Goal: Use online tool/utility: Use online tool/utility

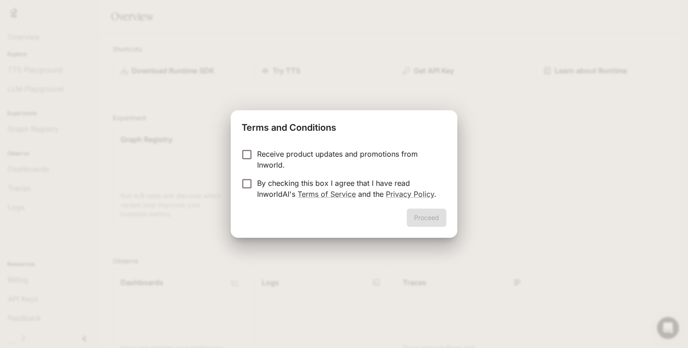
click at [300, 149] on p "Receive product updates and promotions from Inworld." at bounding box center [348, 159] width 182 height 22
click at [276, 179] on p "By checking this box I agree that I have read InworldAI's Terms of Service and …" at bounding box center [348, 188] width 182 height 22
click at [419, 223] on button "Proceed" at bounding box center [427, 217] width 40 height 18
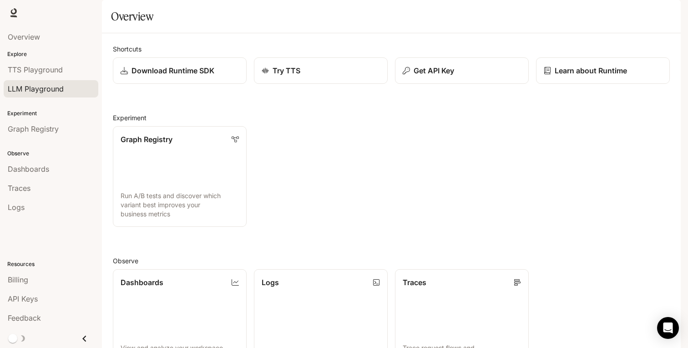
click at [47, 96] on link "LLM Playground" at bounding box center [51, 88] width 95 height 17
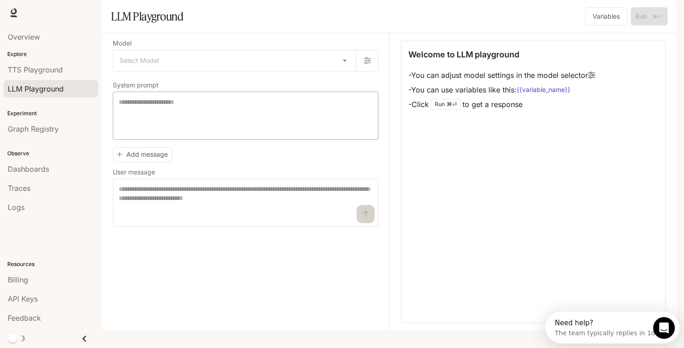
scroll to position [8, 0]
click at [14, 124] on span "Graph Registry" at bounding box center [33, 128] width 51 height 11
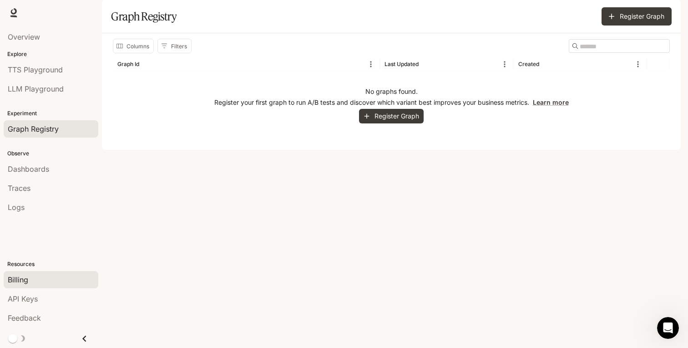
click at [22, 287] on link "Billing" at bounding box center [51, 279] width 95 height 17
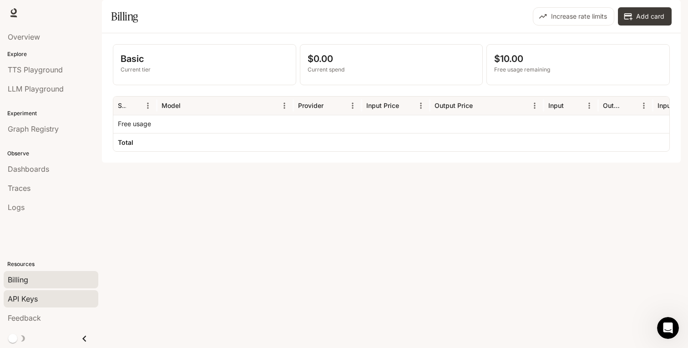
click at [34, 302] on span "API Keys" at bounding box center [23, 298] width 30 height 11
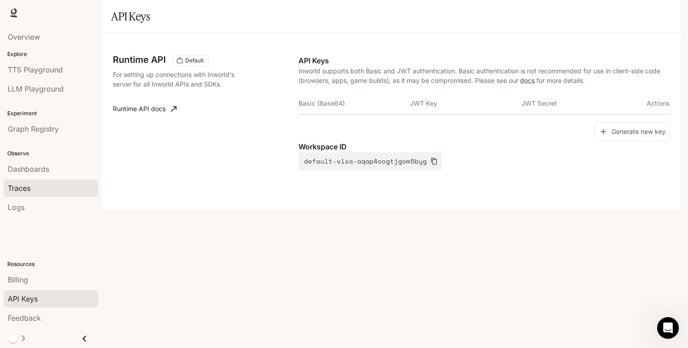
click at [7, 196] on link "Traces" at bounding box center [51, 187] width 95 height 17
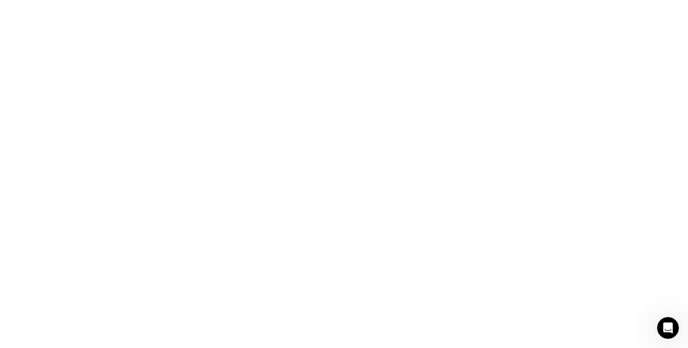
click at [10, 0] on html at bounding box center [344, 0] width 688 height 0
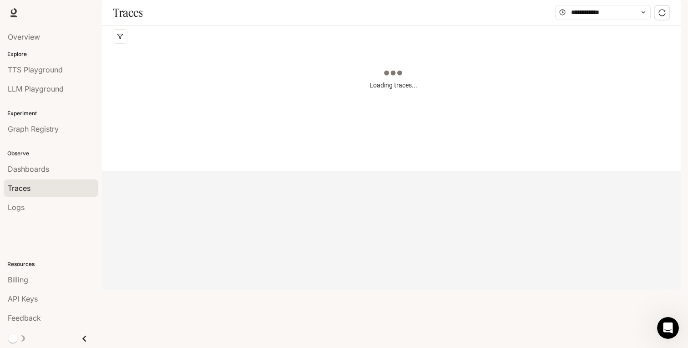
click at [10, 172] on span "Dashboards" at bounding box center [28, 168] width 41 height 11
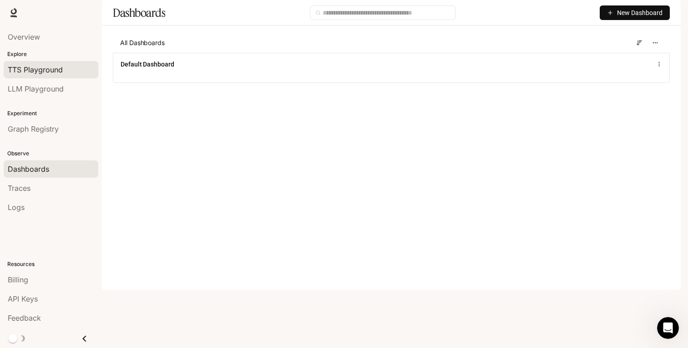
click at [43, 71] on span "TTS Playground" at bounding box center [35, 69] width 55 height 11
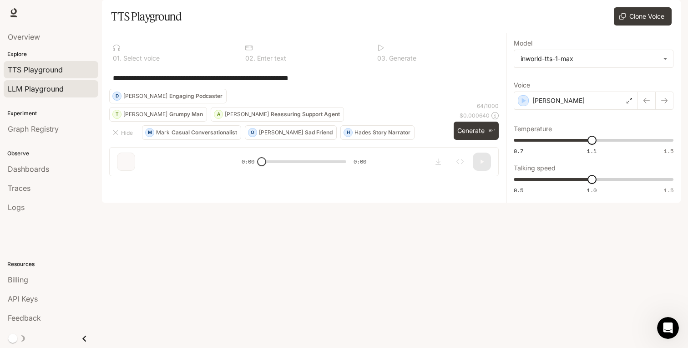
click at [19, 90] on span "LLM Playground" at bounding box center [36, 88] width 56 height 11
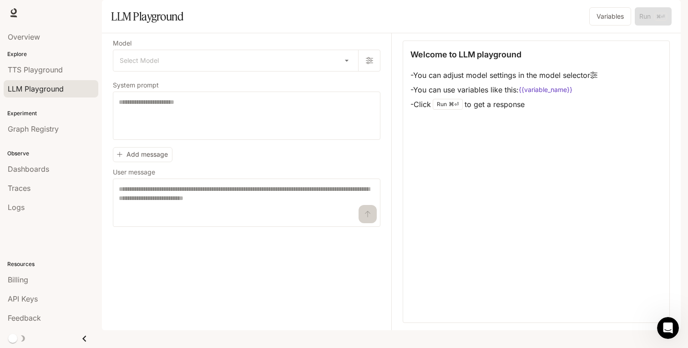
click at [282, 100] on div "Model Select Model ​ System prompt * ​ Add message User message * ​" at bounding box center [246, 133] width 267 height 186
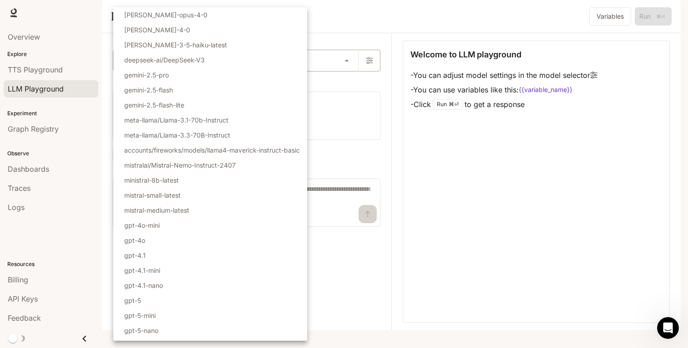
click at [282, 89] on body "Skip to main content Runtime Runtime Documentation Documentation Portal Overvie…" at bounding box center [344, 174] width 688 height 348
click at [255, 42] on li "[PERSON_NAME]-3-5-haiku-latest" at bounding box center [210, 44] width 194 height 15
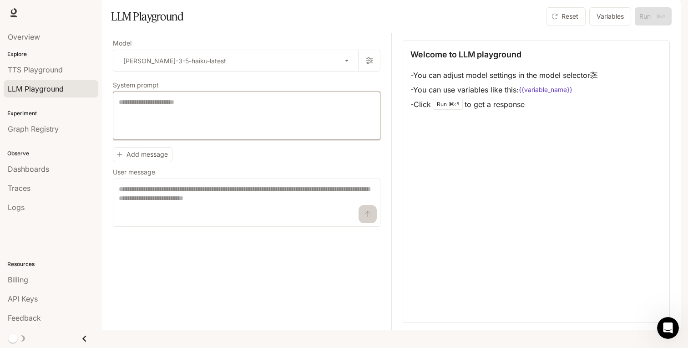
click at [224, 125] on textarea at bounding box center [247, 115] width 256 height 36
click at [187, 221] on textarea at bounding box center [247, 202] width 256 height 36
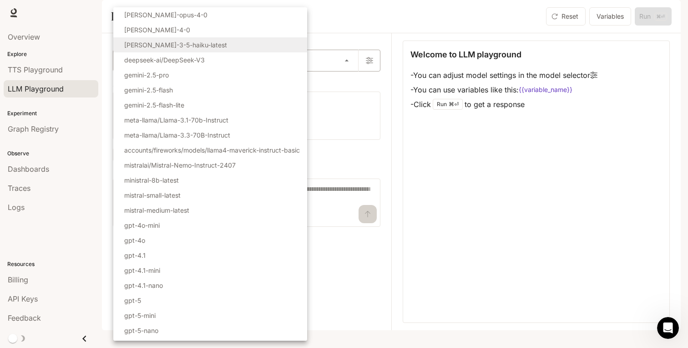
click at [304, 89] on body "**********" at bounding box center [344, 174] width 688 height 348
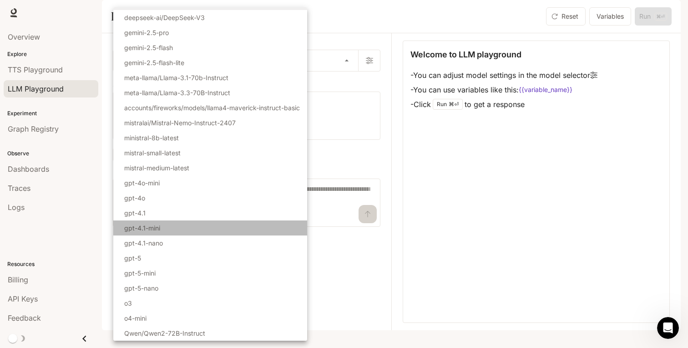
click at [226, 233] on li "gpt-4.1-mini" at bounding box center [210, 227] width 194 height 15
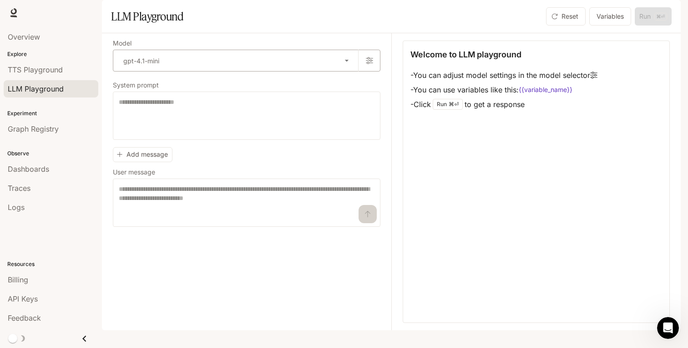
click at [221, 86] on body "**********" at bounding box center [344, 174] width 688 height 348
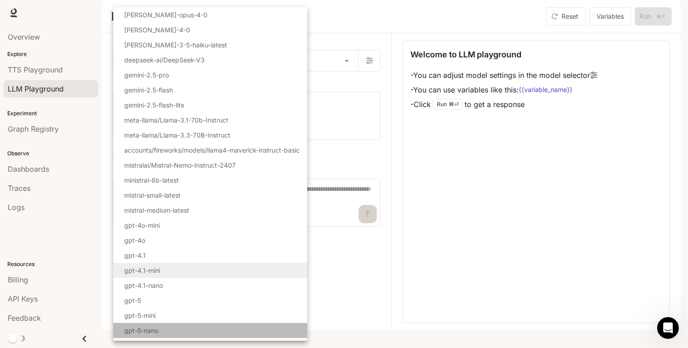
click at [151, 328] on p "gpt-5-nano" at bounding box center [141, 330] width 34 height 10
type input "**********"
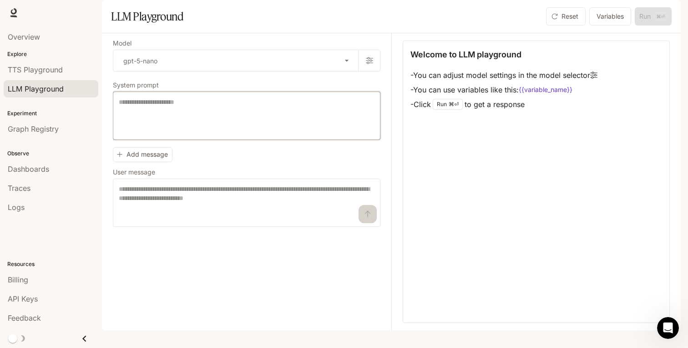
click at [151, 134] on textarea at bounding box center [247, 115] width 256 height 36
